Goal: Navigation & Orientation: Find specific page/section

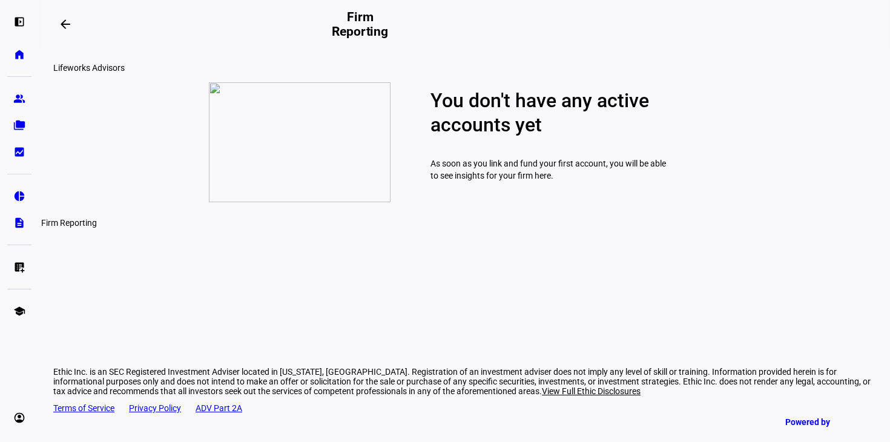
click at [19, 215] on link "description Firm Reporting" at bounding box center [19, 223] width 24 height 24
click at [19, 204] on link "pie_chart Investment Solutions" at bounding box center [19, 196] width 24 height 24
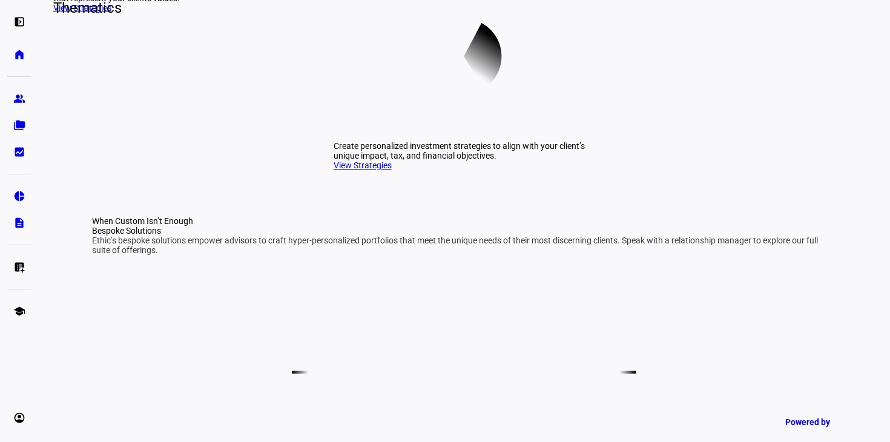
scroll to position [331, 0]
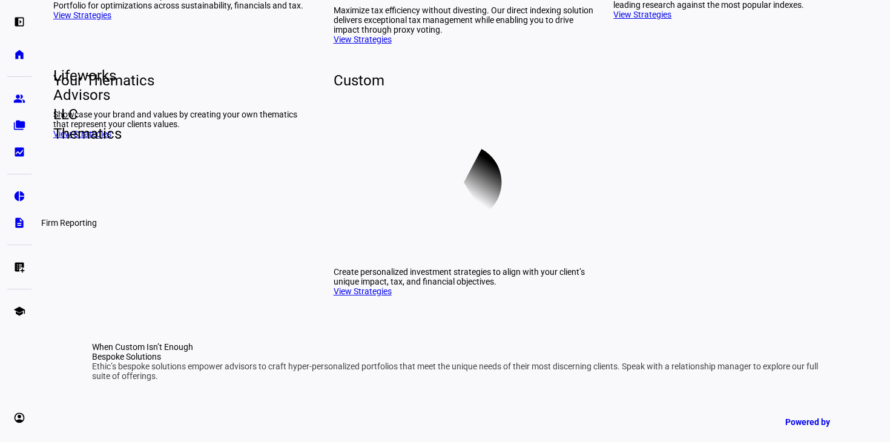
click at [11, 220] on link "description Firm Reporting" at bounding box center [19, 223] width 24 height 24
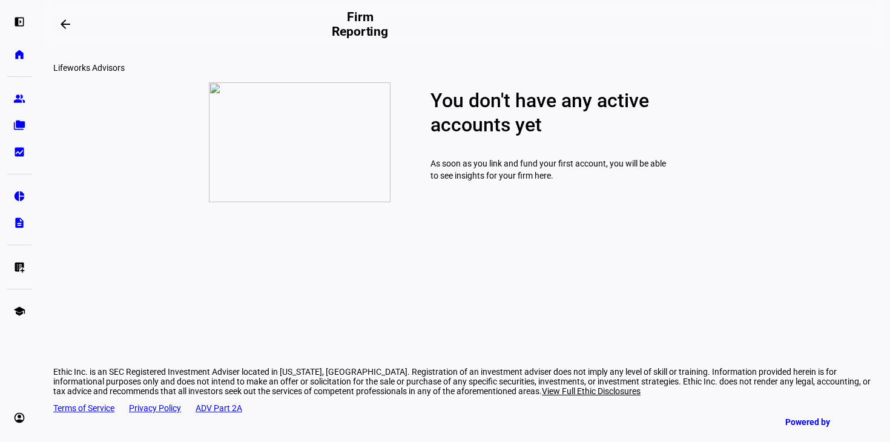
click at [16, 78] on div at bounding box center [19, 76] width 24 height 15
click at [16, 53] on eth-mat-symbol "home" at bounding box center [19, 54] width 12 height 12
